Goal: Navigation & Orientation: Find specific page/section

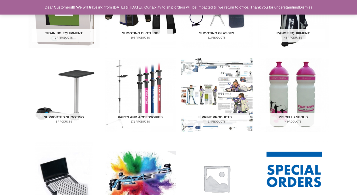
scroll to position [271, 0]
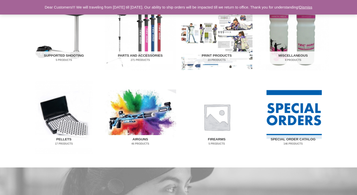
click at [156, 124] on img "Visit product category Airguns" at bounding box center [140, 117] width 71 height 74
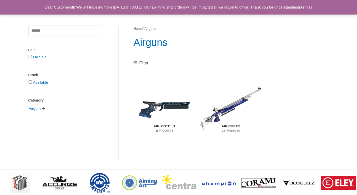
scroll to position [64, 0]
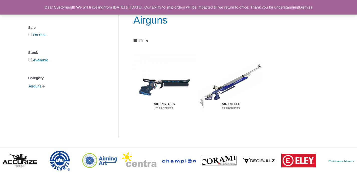
click at [227, 86] on img "Visit product category Air Rifles" at bounding box center [231, 86] width 62 height 65
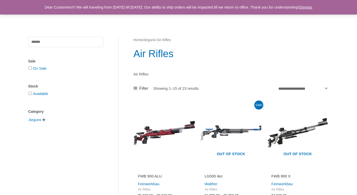
scroll to position [38, 0]
